Goal: Check status: Check status

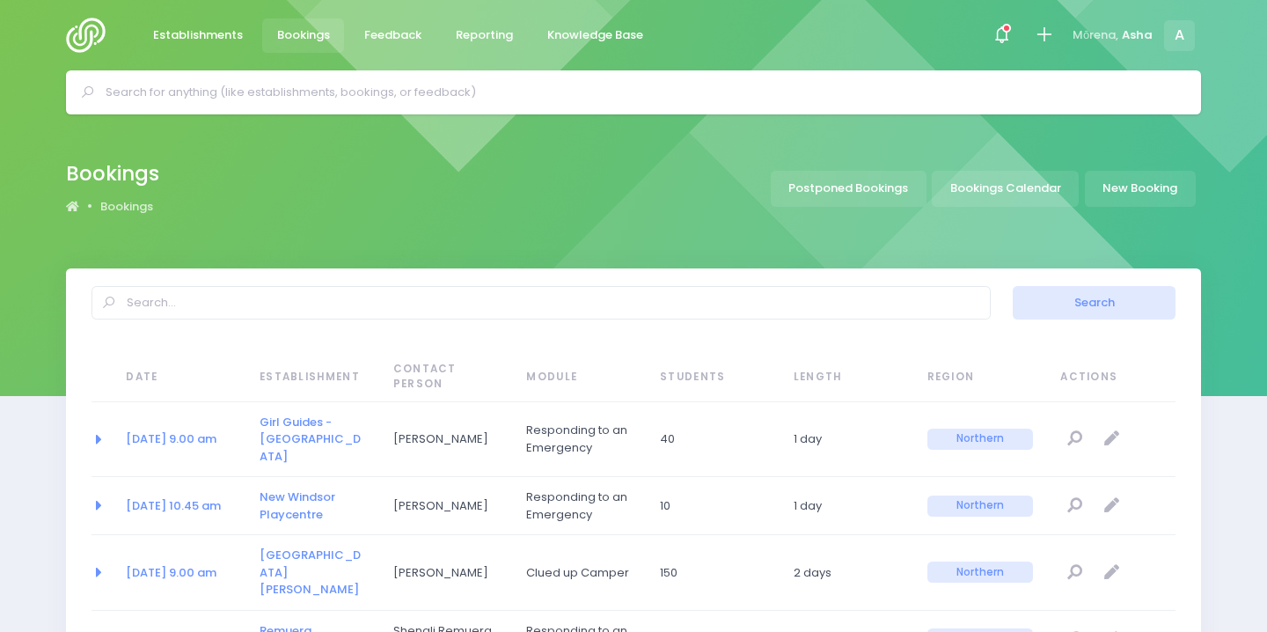
select select "20"
click at [1003, 37] on span at bounding box center [1001, 35] width 4 height 4
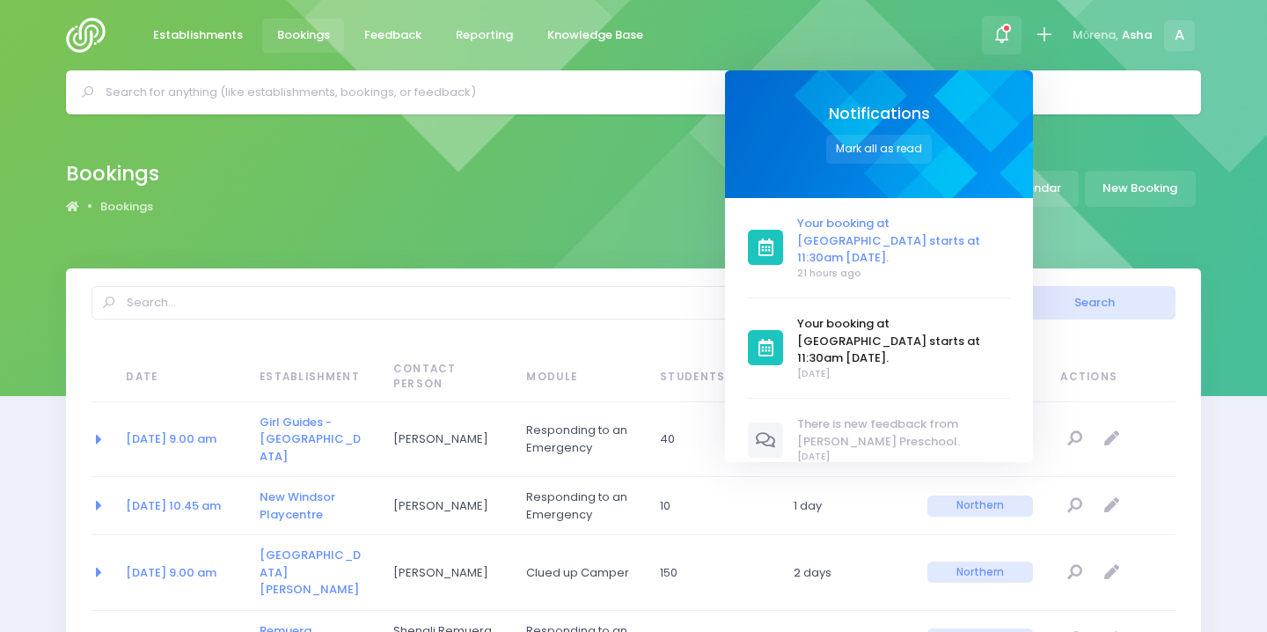
click at [875, 220] on span "Your booking at [GEOGRAPHIC_DATA] starts at 11:30am [DATE]." at bounding box center [903, 241] width 213 height 52
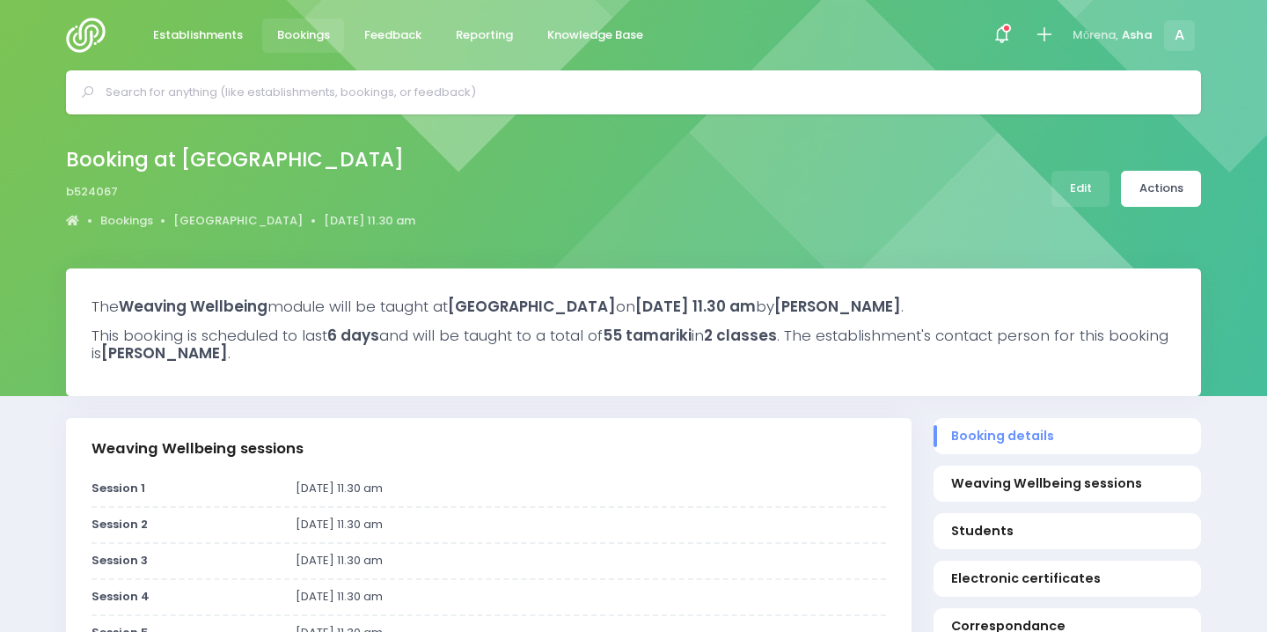
select select "5"
click at [1003, 33] on span at bounding box center [1001, 35] width 4 height 4
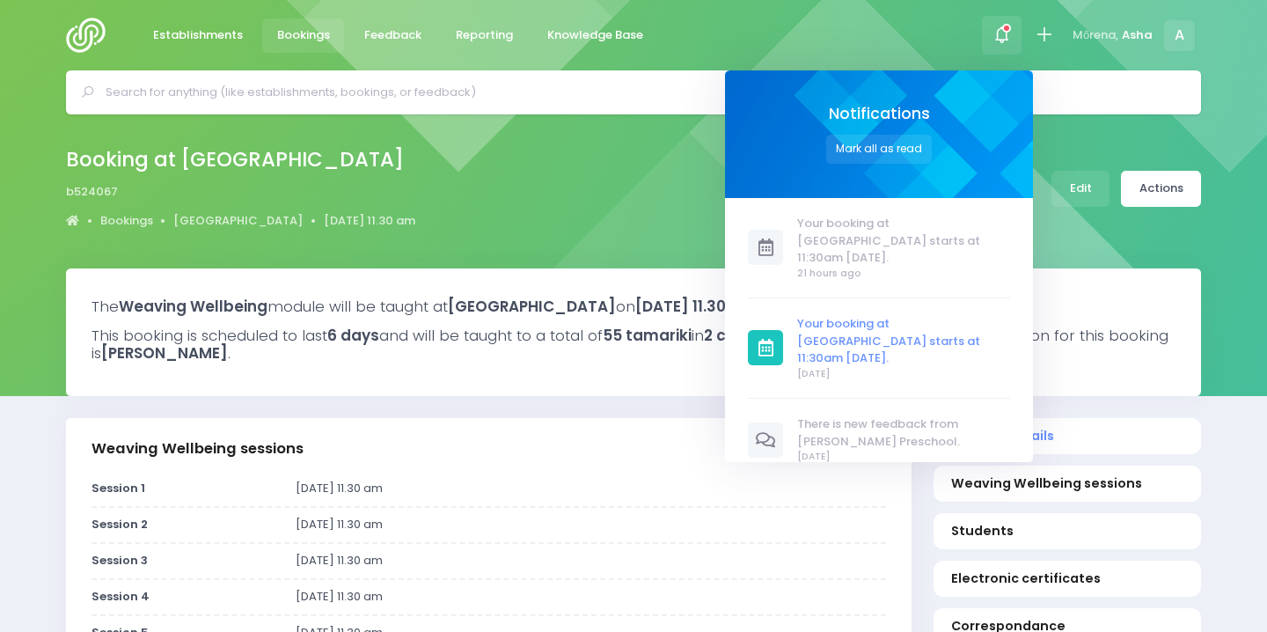
click at [928, 315] on span "Your booking at [GEOGRAPHIC_DATA] starts at 11:30am [DATE]." at bounding box center [903, 341] width 213 height 52
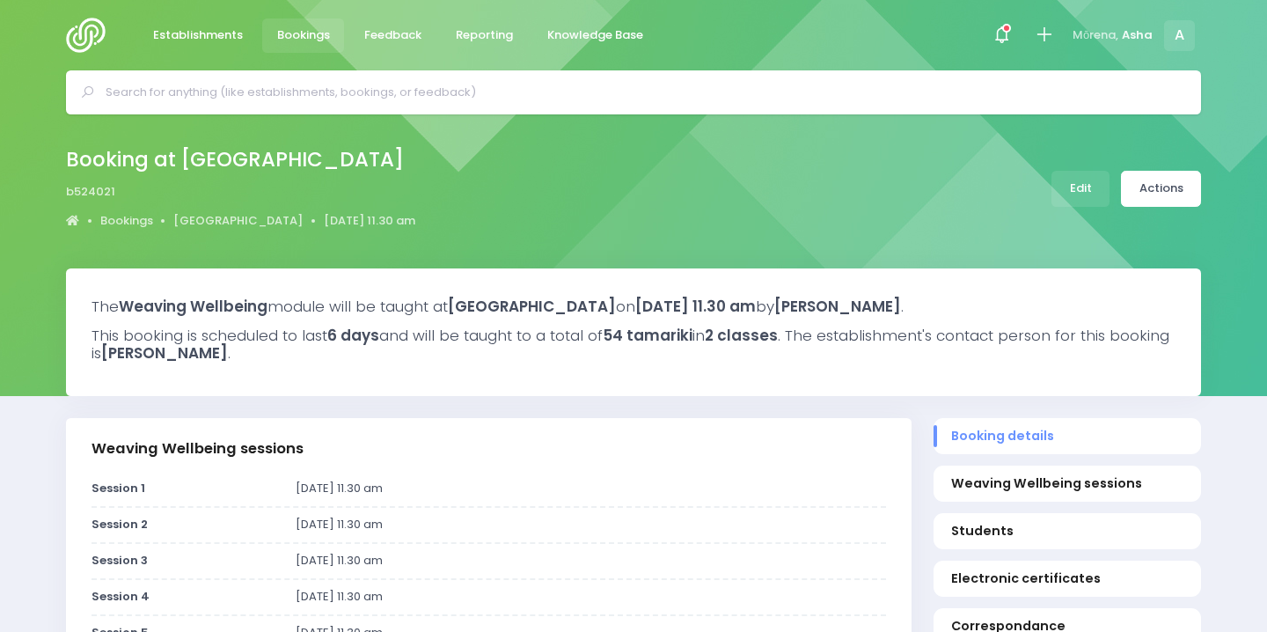
select select "5"
click at [442, 74] on div at bounding box center [633, 92] width 1135 height 44
click at [450, 105] on input "text" at bounding box center [641, 92] width 1071 height 26
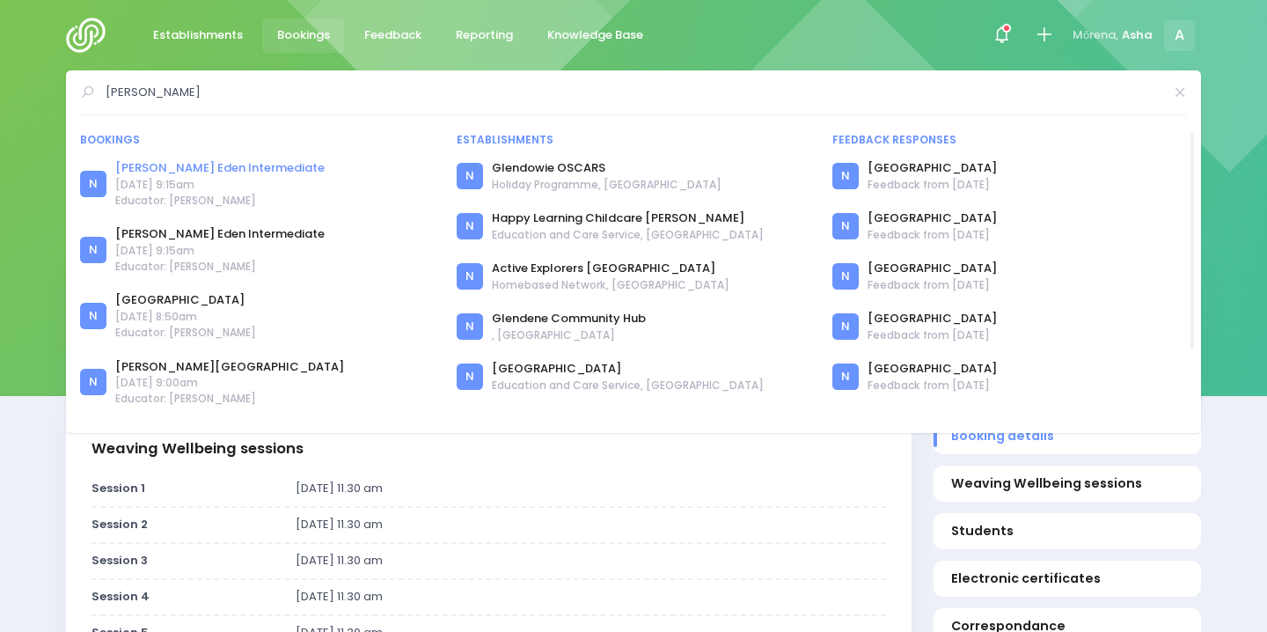
type input "glen eden"
click at [204, 167] on link "[PERSON_NAME] Eden Intermediate" at bounding box center [219, 168] width 209 height 18
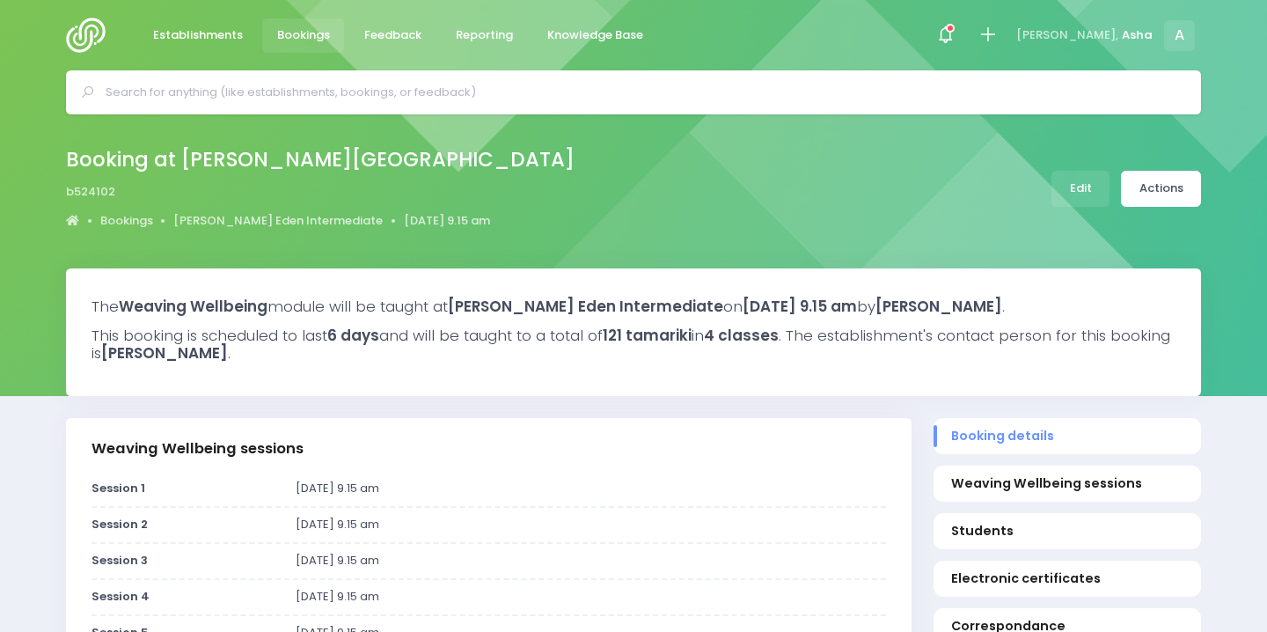
select select "5"
click at [280, 103] on input "text" at bounding box center [641, 92] width 1071 height 26
click at [278, 211] on div "Booking at Glen Eden Intermediate b524102 Bookings Glen Eden Intermediate 30 Oc…" at bounding box center [327, 189] width 523 height 92
click at [278, 220] on link "Glen Eden Intermediate" at bounding box center [277, 221] width 209 height 18
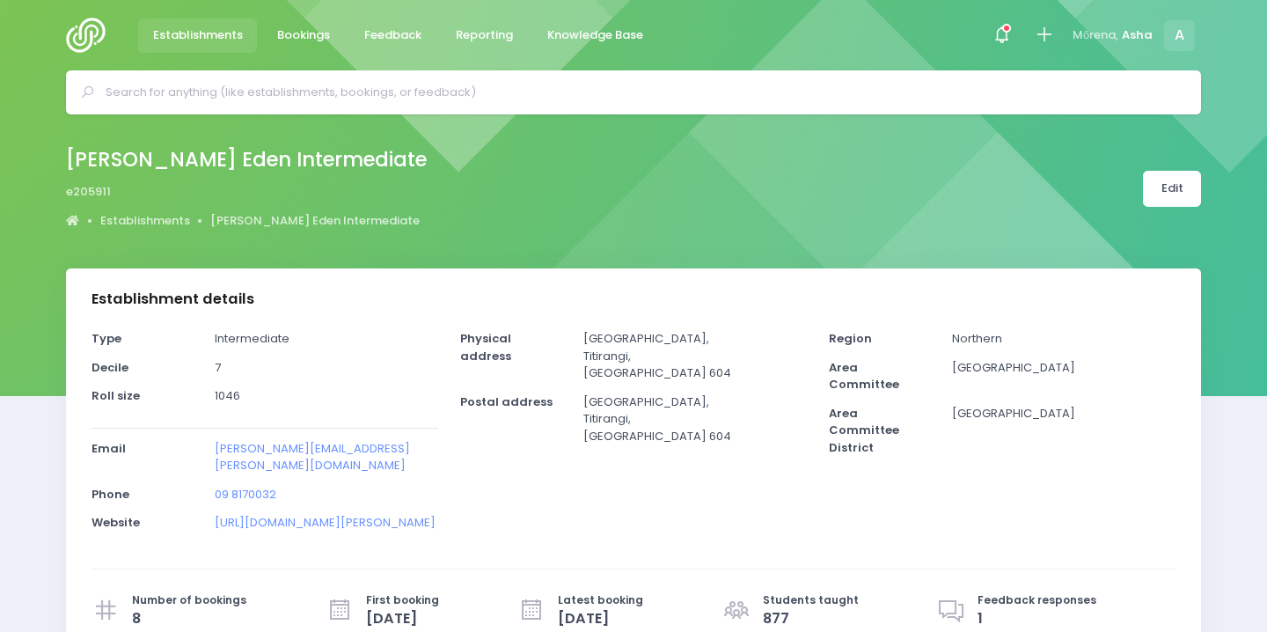
select select "5"
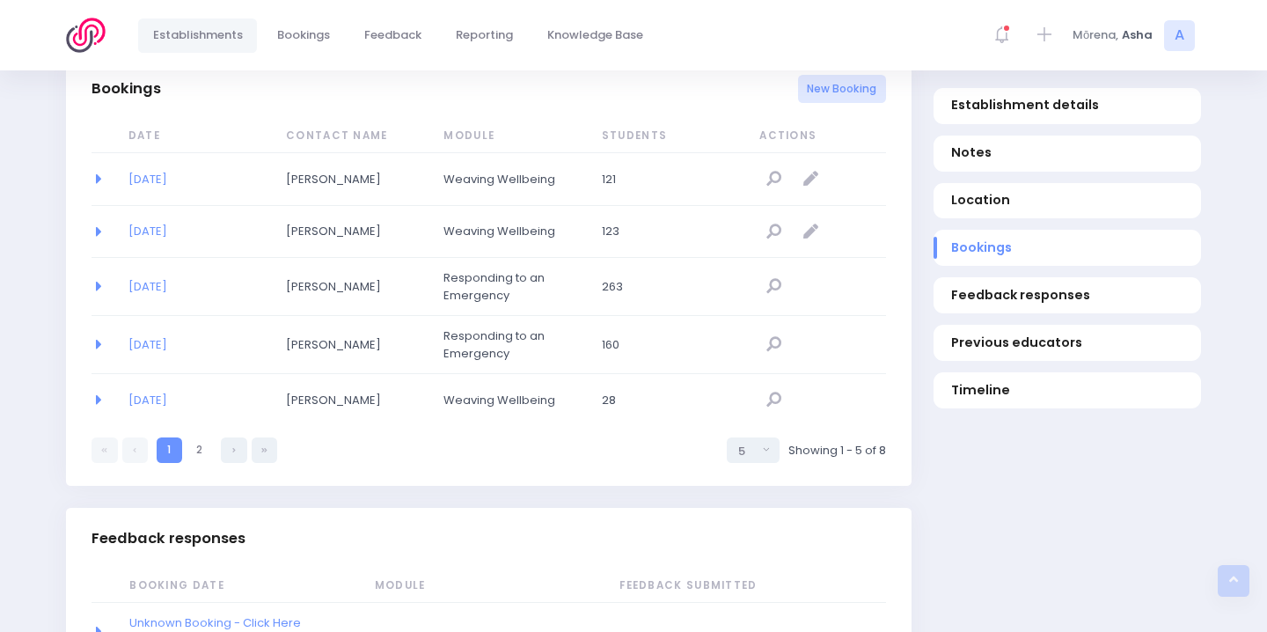
scroll to position [1163, 0]
